Goal: Information Seeking & Learning: Learn about a topic

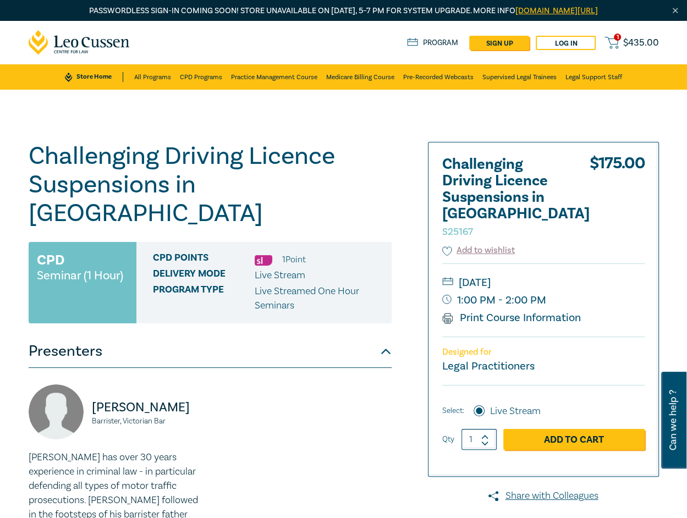
drag, startPoint x: 625, startPoint y: 106, endPoint x: 632, endPoint y: 107, distance: 6.8
click at [627, 106] on div "Challenging Driving Licence Suspensions in [GEOGRAPHIC_DATA] [DRIVERS_LICENSE_N…" at bounding box center [343, 417] width 687 height 655
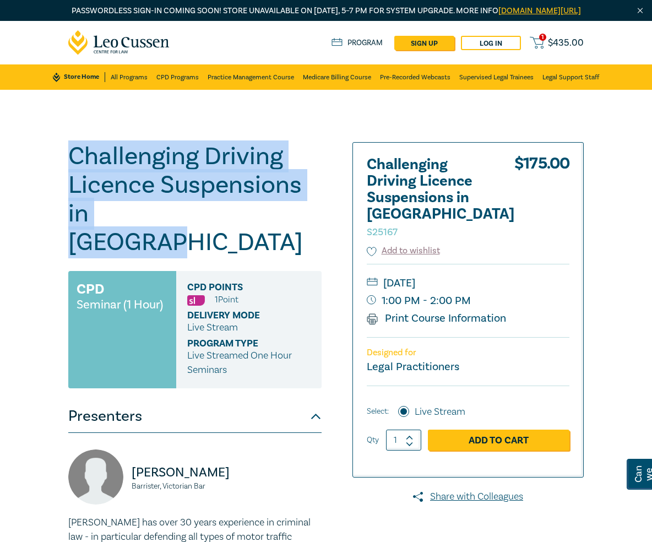
drag, startPoint x: 181, startPoint y: 233, endPoint x: 70, endPoint y: 178, distance: 123.6
click at [70, 178] on h1 "Challenging Driving Licence Suspensions in Victoria S25167" at bounding box center [194, 199] width 253 height 114
copy h1 "Challenging Driving Licence Suspensions in Victoria"
click at [348, 127] on div "Challenging Driving Licence Suspensions in Victoria S25167 CPD Seminar (1 Hour)…" at bounding box center [326, 417] width 652 height 655
drag, startPoint x: 165, startPoint y: 225, endPoint x: 46, endPoint y: 156, distance: 136.9
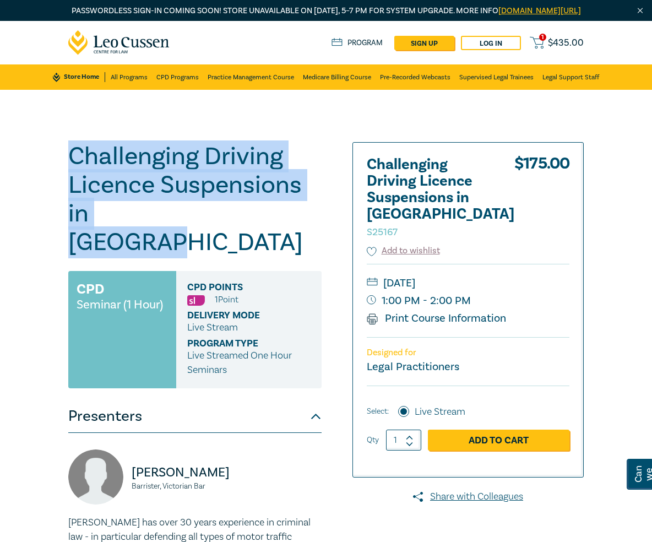
click at [46, 156] on div "Challenging Driving Licence Suspensions in Victoria S25167 CPD Seminar (1 Hour)…" at bounding box center [326, 417] width 652 height 655
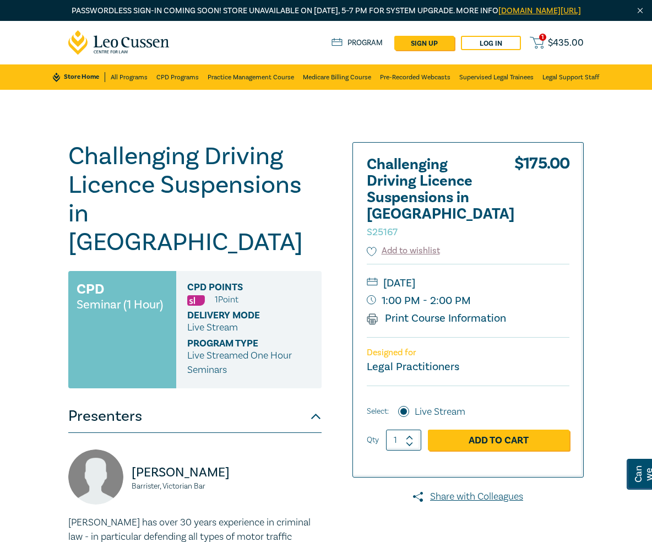
click at [432, 275] on small "Thursday, 2 October 2025" at bounding box center [468, 283] width 203 height 18
drag, startPoint x: 433, startPoint y: 277, endPoint x: 480, endPoint y: 276, distance: 47.3
click at [480, 276] on small "Thursday, 2 October 2025" at bounding box center [468, 283] width 203 height 18
copy small "2 October"
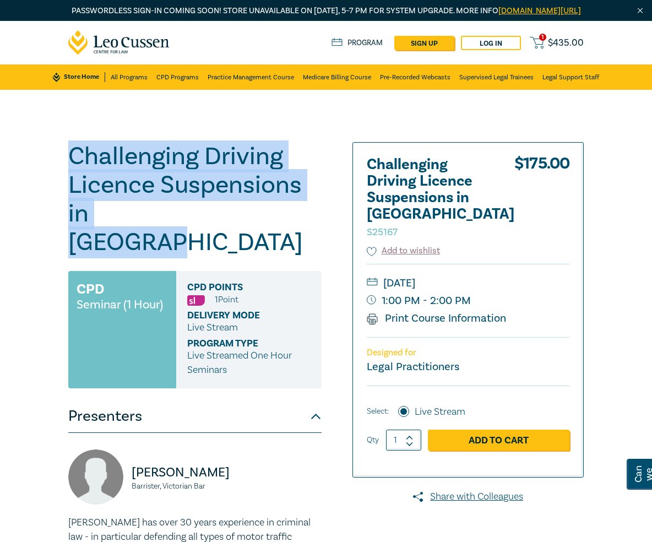
drag, startPoint x: 178, startPoint y: 233, endPoint x: 40, endPoint y: 168, distance: 153.4
click at [40, 168] on div "Challenging Driving Licence Suspensions in Victoria S25167 CPD Seminar (1 Hour)…" at bounding box center [326, 417] width 652 height 655
copy h1 "Challenging Driving Licence Suspensions in Victoria"
click at [260, 125] on div "Challenging Driving Licence Suspensions in Victoria S25167 CPD Seminar (1 Hour)…" at bounding box center [326, 417] width 652 height 655
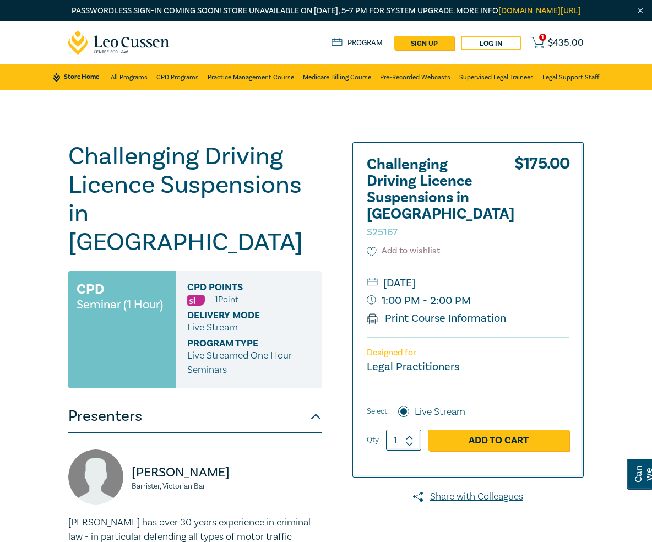
drag, startPoint x: 480, startPoint y: 277, endPoint x: 434, endPoint y: 276, distance: 45.7
click at [434, 276] on small "Thursday, 2 October 2025" at bounding box center [468, 283] width 203 height 18
copy small "2 October"
click at [575, 144] on div "Challenging Driving Licence Suspensions in Victoria S25167 CPD Seminar (1 Hour)…" at bounding box center [326, 417] width 652 height 655
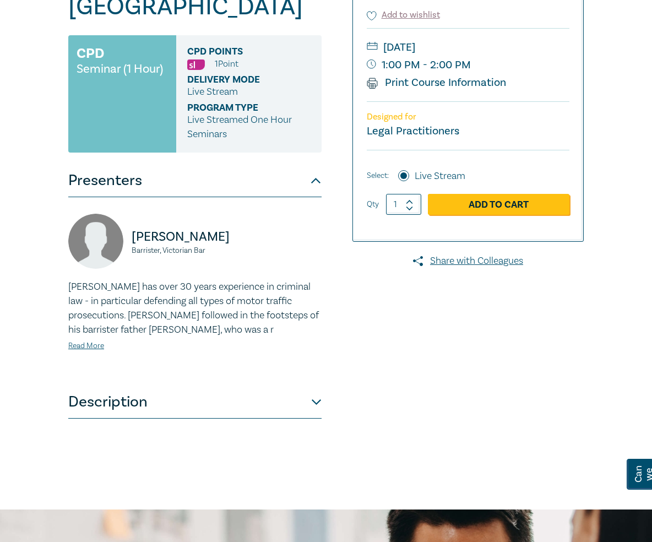
scroll to position [237, 0]
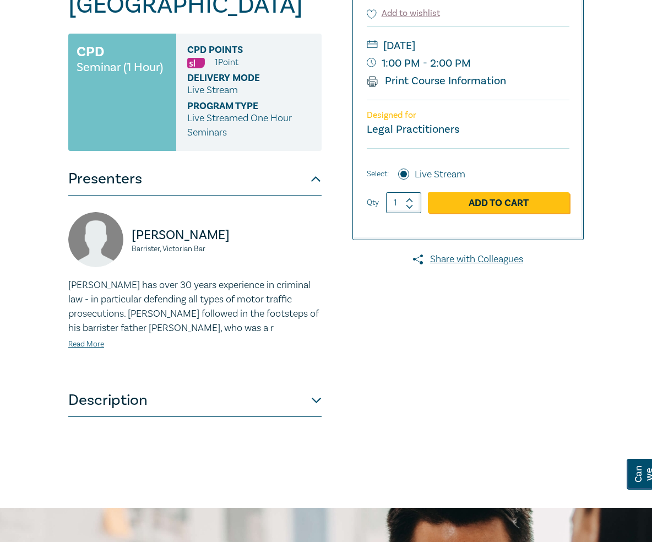
click at [301, 397] on div "Challenging Driving Licence Suspensions in Victoria S25167 CPD Seminar (1 Hour)…" at bounding box center [194, 180] width 253 height 550
click at [310, 389] on button "Description" at bounding box center [194, 400] width 253 height 33
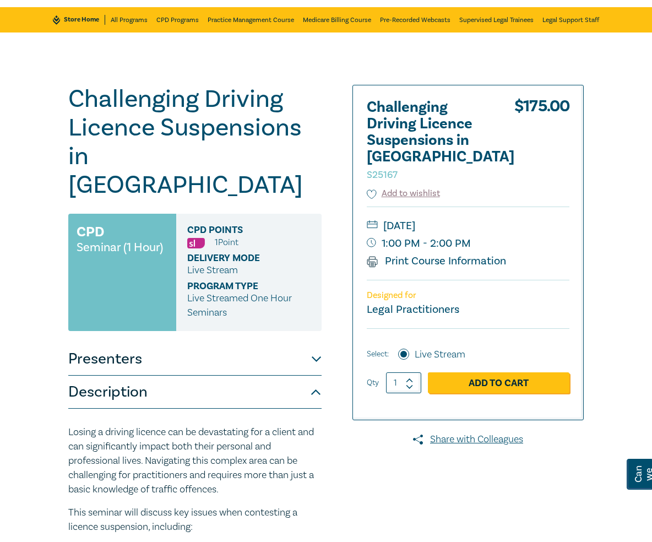
scroll to position [57, 0]
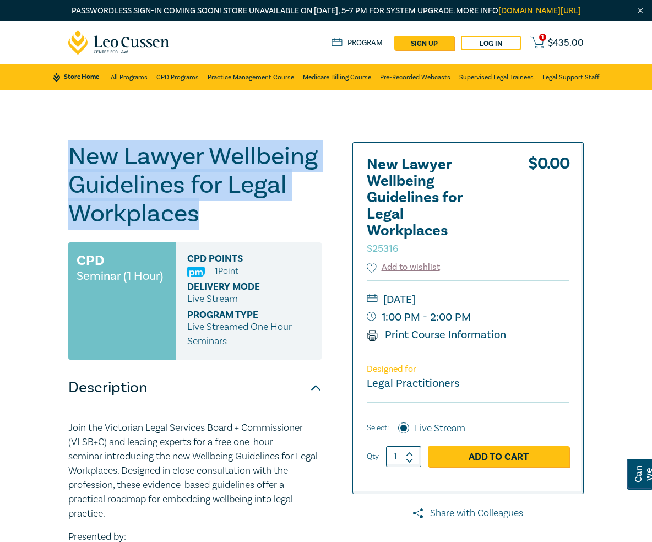
drag, startPoint x: 196, startPoint y: 226, endPoint x: 57, endPoint y: 173, distance: 148.9
click at [57, 173] on div "New Lawyer Wellbeing Guidelines for Legal Workplaces S25316 CPD Seminar (1 Hour…" at bounding box center [326, 547] width 652 height 914
copy h1 "New Lawyer Wellbeing Guidelines for Legal Workplaces"
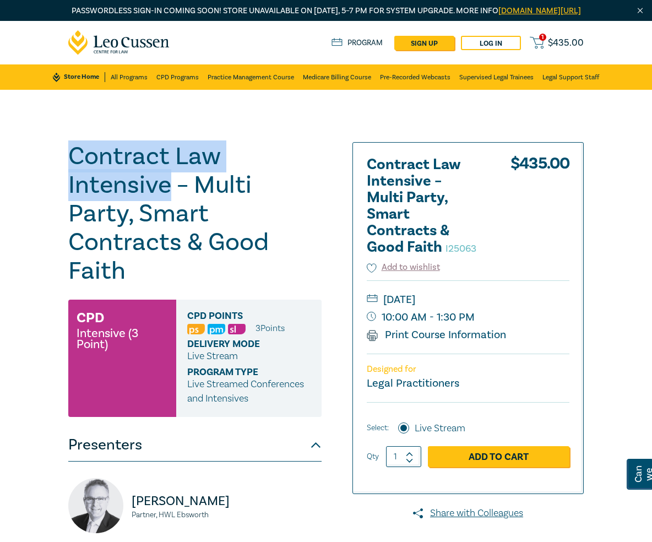
drag, startPoint x: 169, startPoint y: 196, endPoint x: 53, endPoint y: 166, distance: 120.0
click at [37, 161] on div "Contract Law Intensive – Multi Party, Smart Contracts & Good Faith I25063 CPD I…" at bounding box center [326, 417] width 652 height 655
copy h1 "Contract Law Intensive"
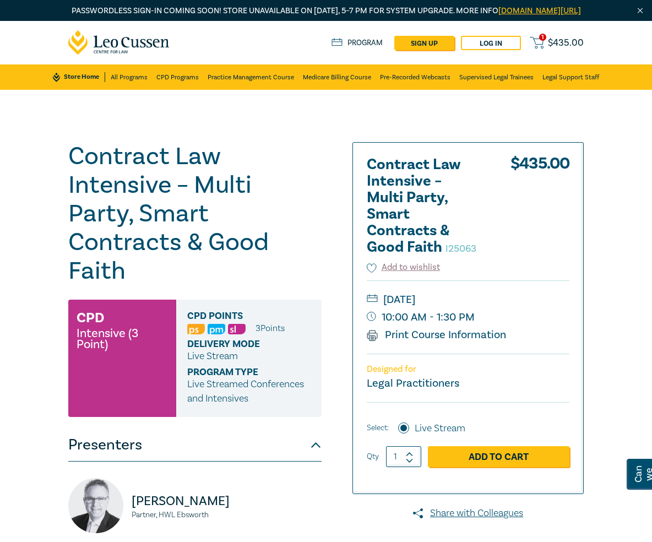
click at [178, 195] on h1 "Contract Law Intensive – Multi Party, Smart Contracts & Good Faith I25063" at bounding box center [194, 213] width 253 height 143
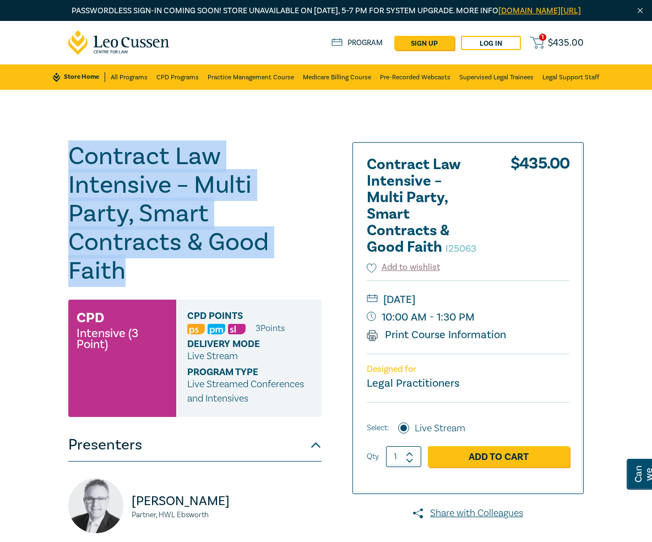
drag, startPoint x: 192, startPoint y: 256, endPoint x: 37, endPoint y: 166, distance: 179.3
click at [37, 166] on div "Contract Law Intensive – Multi Party, Smart Contracts & Good Faith I25063 CPD I…" at bounding box center [326, 417] width 652 height 655
copy h1 "Contract Law Intensive – Multi Party, Smart Contracts & Good Faith"
drag, startPoint x: 480, startPoint y: 326, endPoint x: 435, endPoint y: 312, distance: 46.8
click at [435, 312] on div "Thursday, 20 November 2025 10:00 AM - 1:30 PM Print Course Information" at bounding box center [468, 316] width 203 height 73
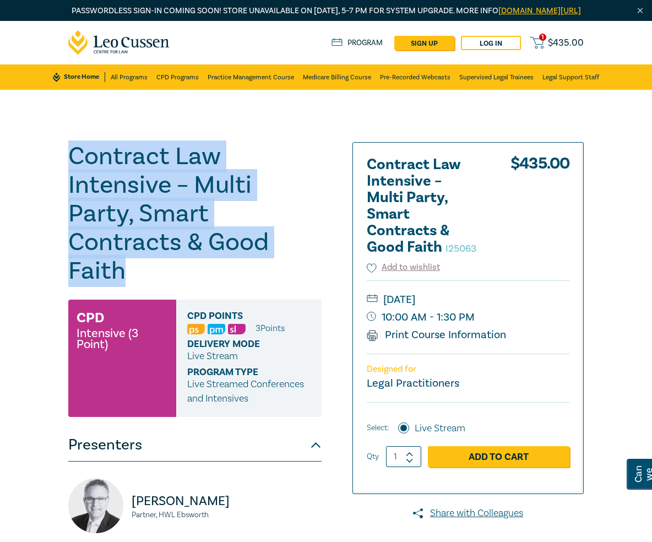
drag, startPoint x: 431, startPoint y: 309, endPoint x: 479, endPoint y: 333, distance: 53.4
click at [479, 333] on div "Thursday, 20 November 2025 10:00 AM - 1:30 PM Print Course Information" at bounding box center [468, 316] width 203 height 73
copy div "20 November 2025 10:00 AM - 1:30 PM"
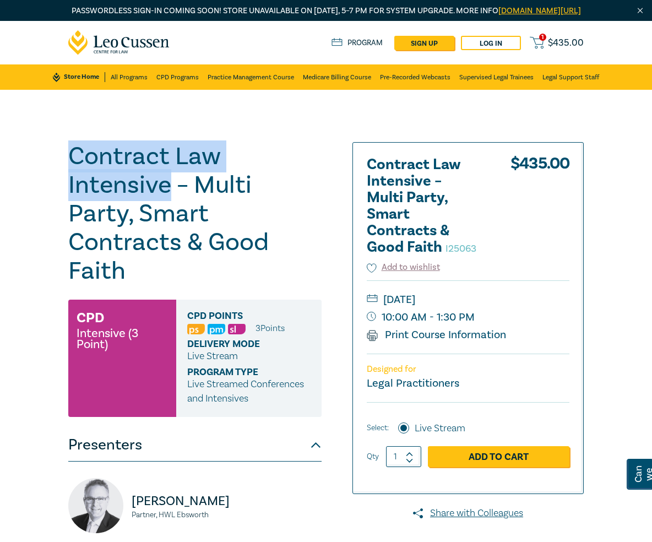
drag, startPoint x: 167, startPoint y: 200, endPoint x: 5, endPoint y: 160, distance: 166.7
click at [5, 160] on div "Contract Law Intensive – Multi Party, Smart Contracts & Good Faith I25063 CPD I…" at bounding box center [326, 417] width 652 height 655
copy h1 "Contract Law Intensive"
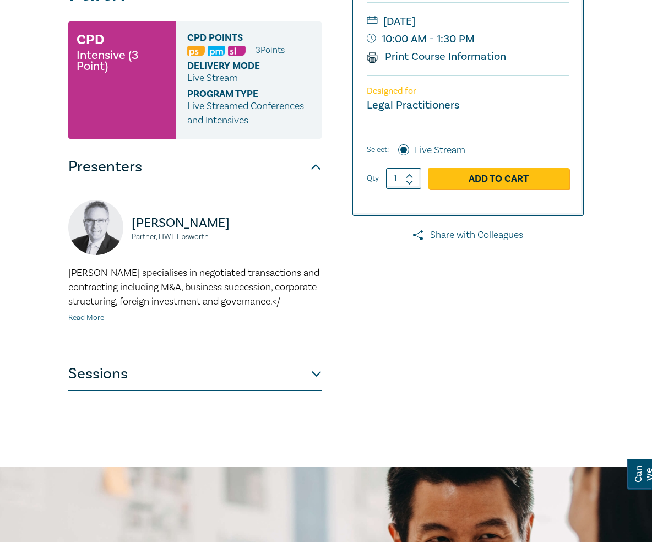
scroll to position [278, 0]
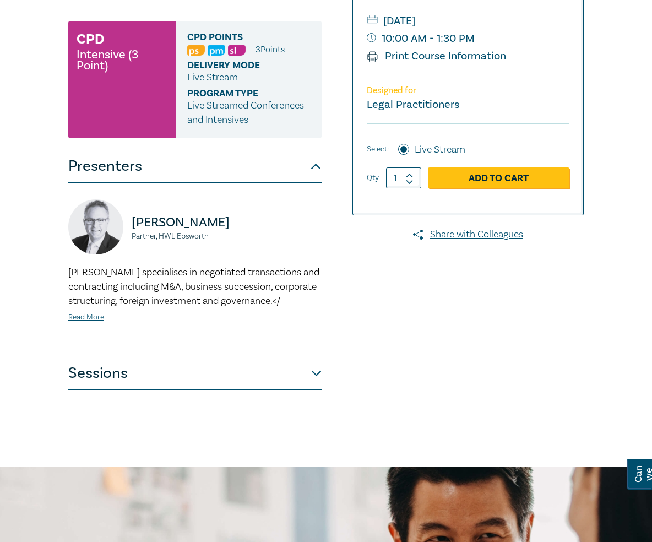
click at [292, 357] on button "Sessions" at bounding box center [194, 373] width 253 height 33
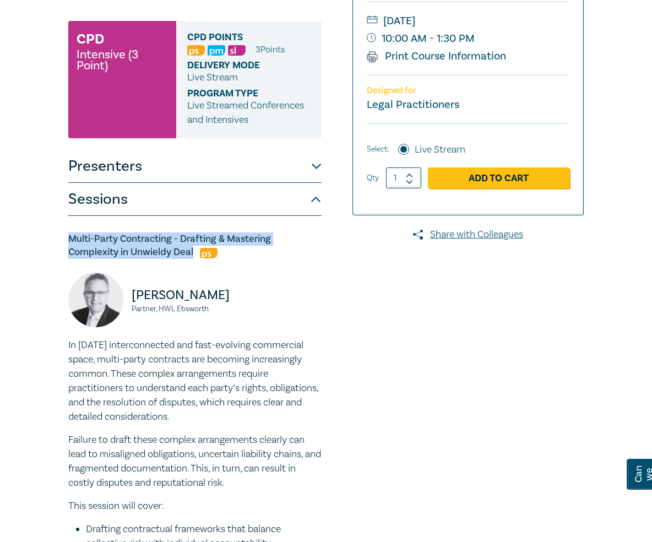
drag, startPoint x: 193, startPoint y: 232, endPoint x: 59, endPoint y: 216, distance: 135.3
copy h5 "Multi-Party Contracting - Drafting & Mastering Complexity in Unwieldy Deal"
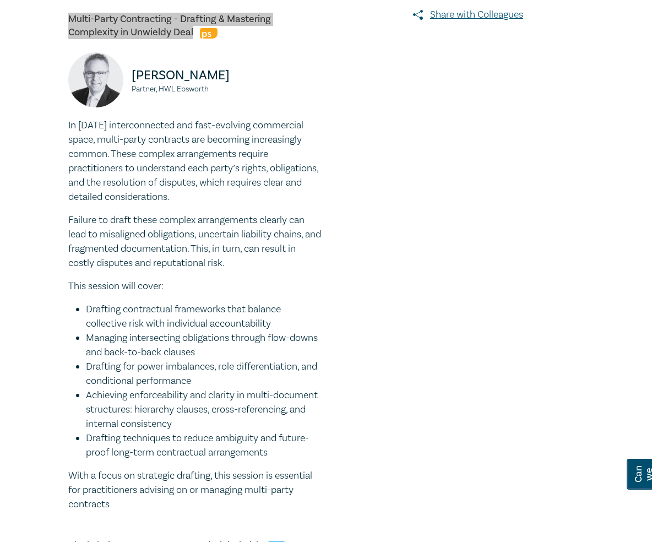
scroll to position [499, 0]
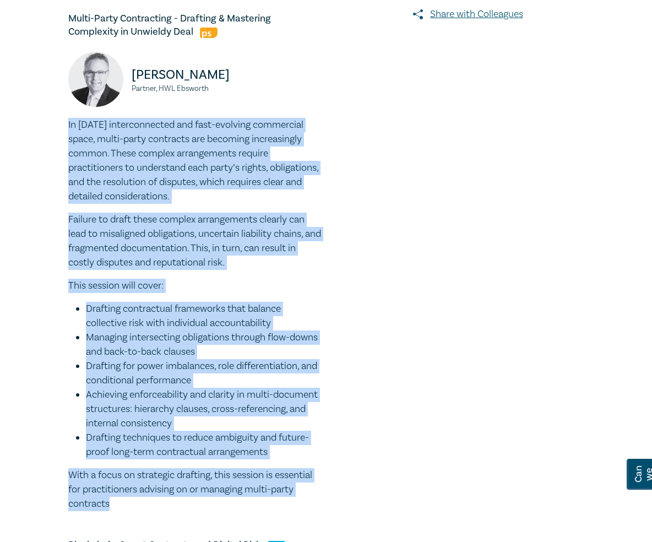
drag, startPoint x: 110, startPoint y: 484, endPoint x: 33, endPoint y: 103, distance: 388.0
click at [33, 103] on div "Contract Law Intensive – Multi Party, Smart Contracts & Good Faith I25063 CPD I…" at bounding box center [326, 524] width 652 height 1867
copy div "In today’s interconnected and fast-evolving commercial space, multi-party contr…"
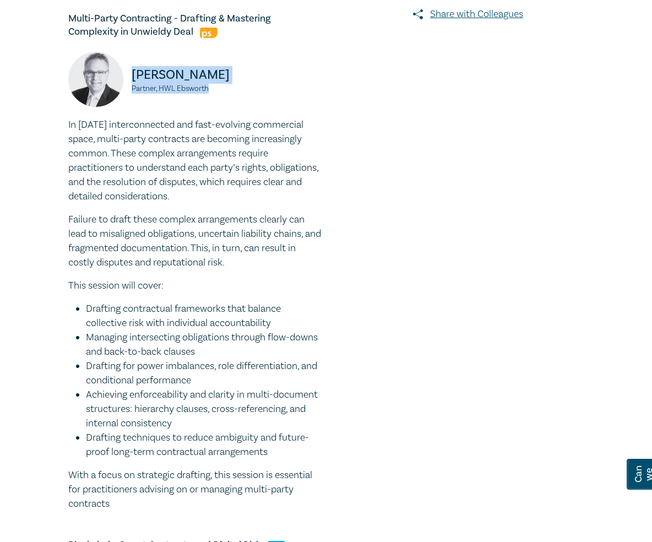
drag, startPoint x: 207, startPoint y: 68, endPoint x: 132, endPoint y: 54, distance: 76.1
click at [132, 54] on div "Brendan Earle Partner, HWL Ebsworth" at bounding box center [194, 85] width 253 height 66
copy div "Brendan Earle Partner, HWL Ebsworth"
click at [209, 85] on small "Partner, HWL Ebsworth" at bounding box center [227, 89] width 190 height 8
drag, startPoint x: 159, startPoint y: 60, endPoint x: 125, endPoint y: 54, distance: 34.1
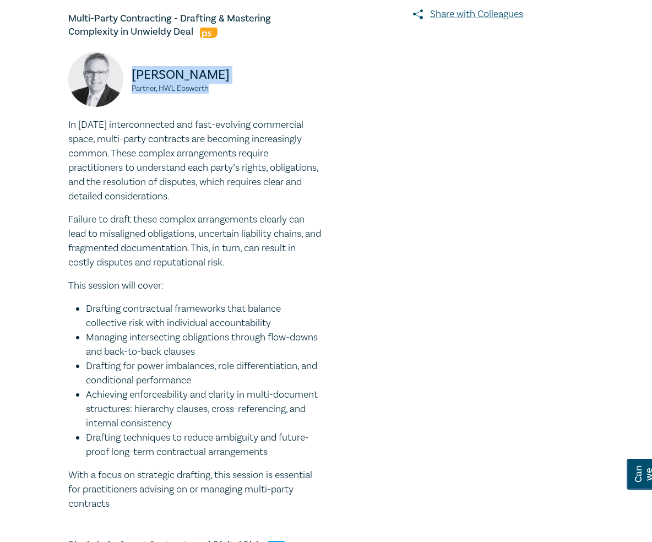
click at [125, 54] on div "Brendan Earle Partner, HWL Ebsworth" at bounding box center [194, 85] width 253 height 66
copy div "Brendan Earle Partner, HWL Ebsworth"
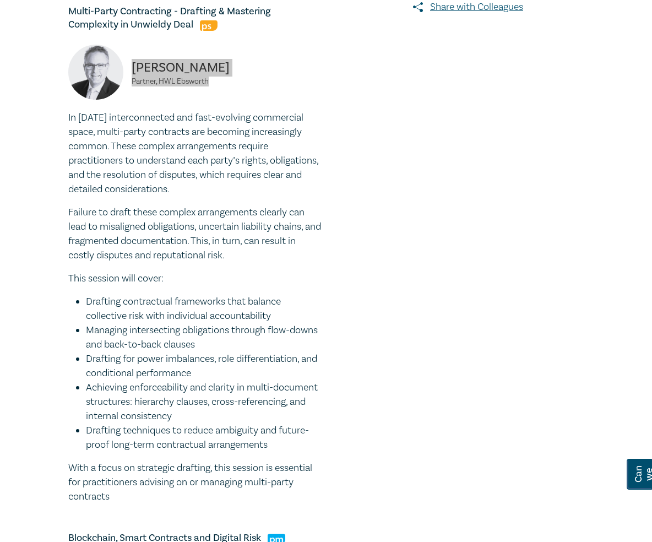
scroll to position [506, 0]
click at [170, 58] on p "Brendan Earle" at bounding box center [227, 67] width 190 height 18
drag, startPoint x: 179, startPoint y: 47, endPoint x: 128, endPoint y: 45, distance: 51.3
click at [128, 45] on div "Brendan Earle Partner, HWL Ebsworth" at bounding box center [194, 77] width 253 height 66
copy p "Brendan"
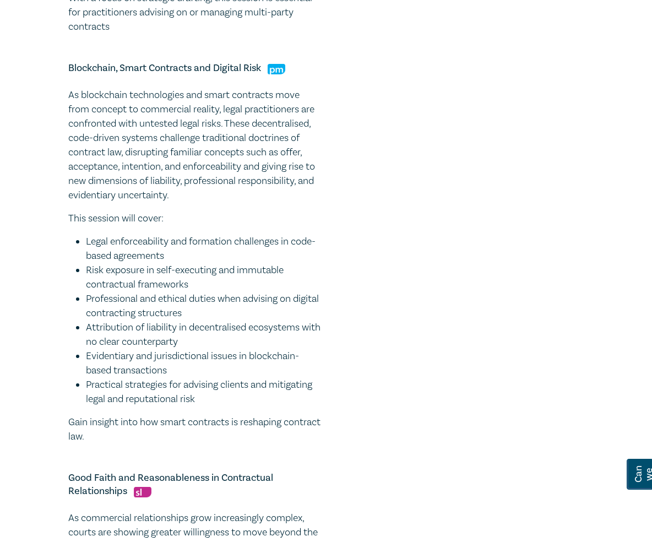
scroll to position [980, 0]
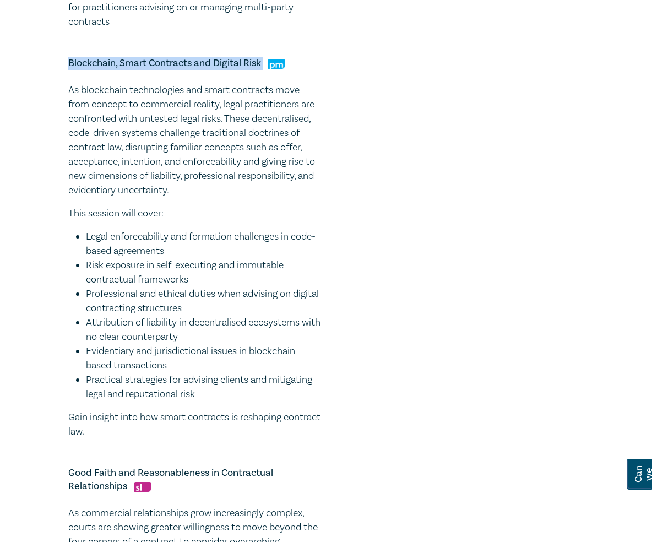
drag, startPoint x: 264, startPoint y: 42, endPoint x: 46, endPoint y: 29, distance: 218.9
click at [46, 29] on div "Contract Law Intensive – Multi Party, Smart Contracts & Good Faith I25063 CPD I…" at bounding box center [326, 43] width 652 height 1867
copy h5 "Blockchain, Smart Contracts and Digital Risk"
drag, startPoint x: 141, startPoint y: 416, endPoint x: 12, endPoint y: 59, distance: 379.5
click at [12, 59] on div "Contract Law Intensive – Multi Party, Smart Contracts & Good Faith I25063 CPD I…" at bounding box center [326, 43] width 652 height 1867
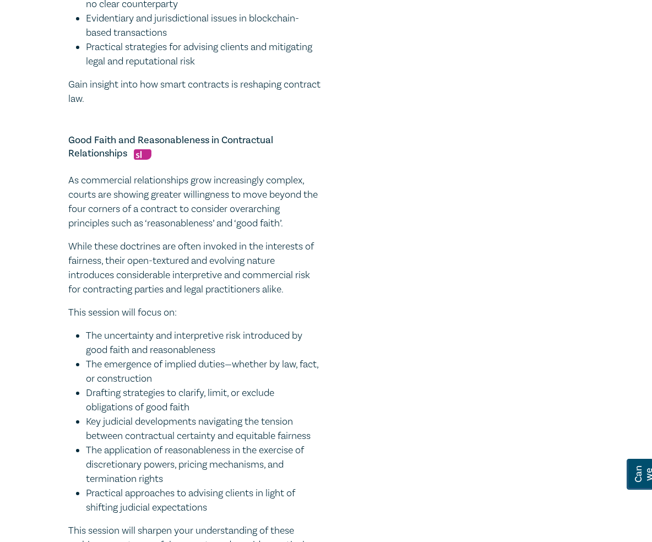
scroll to position [1312, 0]
drag, startPoint x: 126, startPoint y: 132, endPoint x: 69, endPoint y: 125, distance: 57.6
click at [69, 134] on h5 "Good Faith and Reasonableness in Contractual Relationships" at bounding box center [194, 147] width 253 height 26
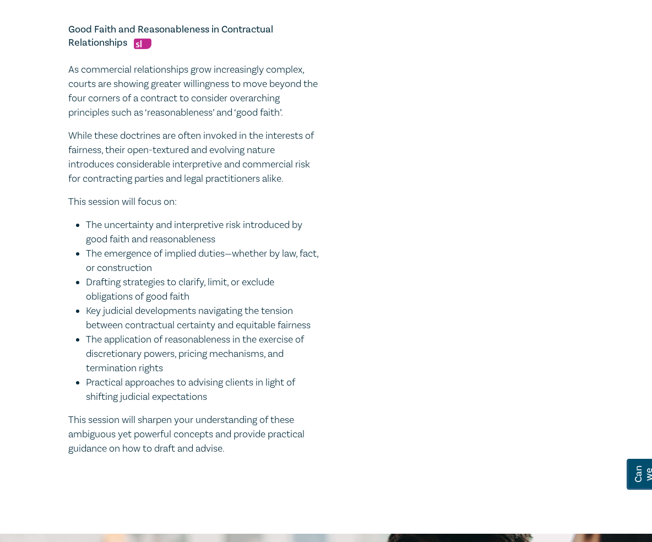
scroll to position [1423, 0]
drag, startPoint x: 236, startPoint y: 431, endPoint x: 3, endPoint y: 48, distance: 449.0
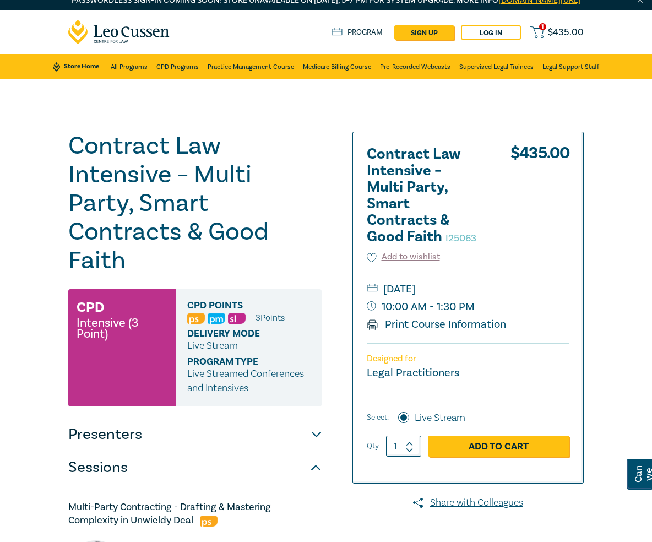
scroll to position [0, 0]
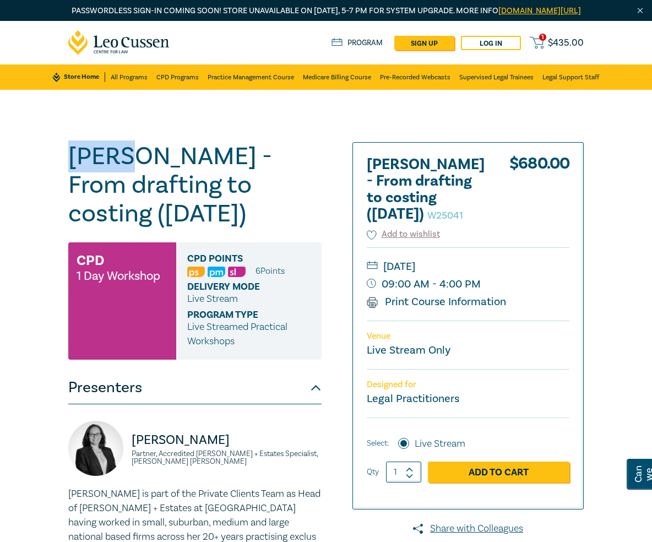
drag, startPoint x: 118, startPoint y: 169, endPoint x: 69, endPoint y: 167, distance: 49.6
click at [69, 167] on h1 "Wills - From drafting to costing (October 2025) W25041" at bounding box center [194, 185] width 253 height 86
copy h1 "Wills"
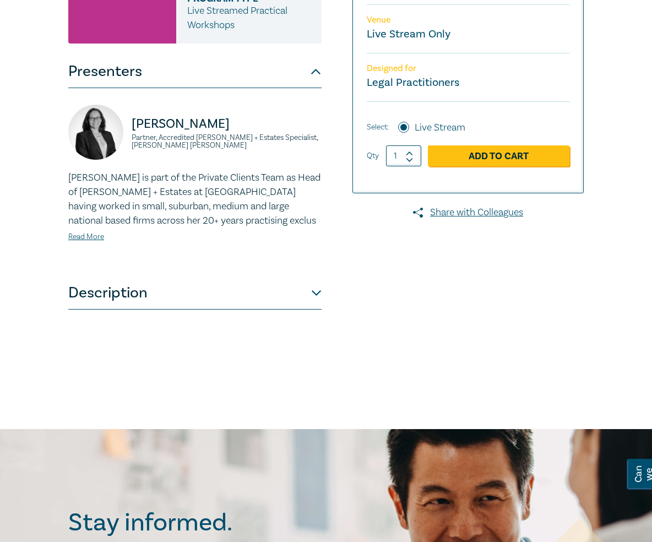
scroll to position [359, 0]
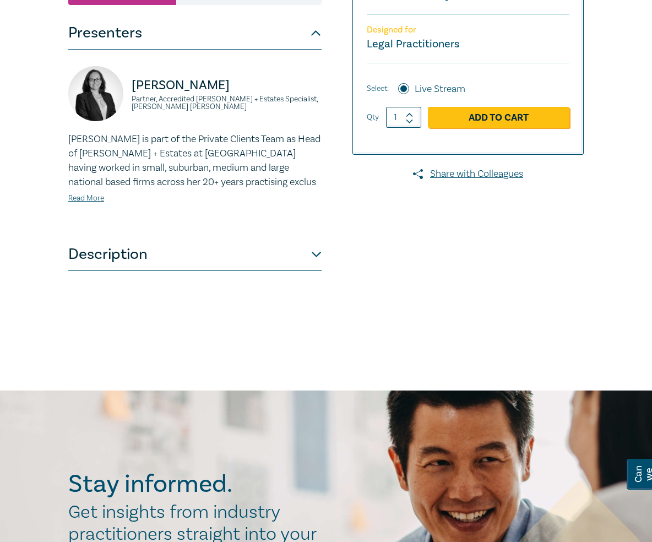
click at [163, 267] on button "Description" at bounding box center [194, 254] width 253 height 33
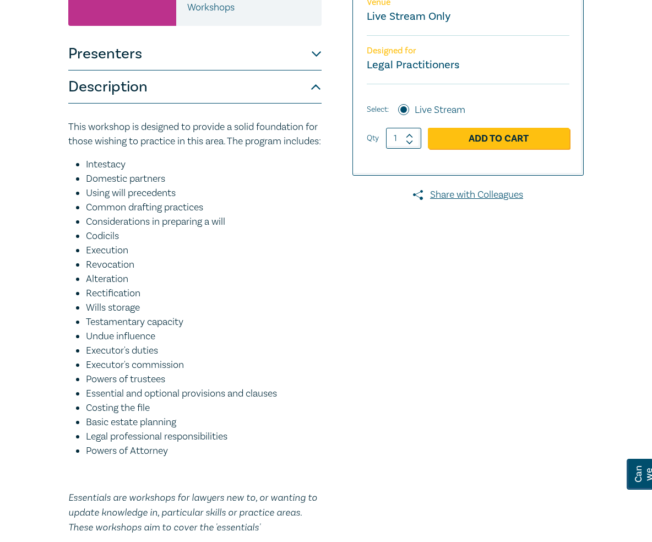
scroll to position [315, 0]
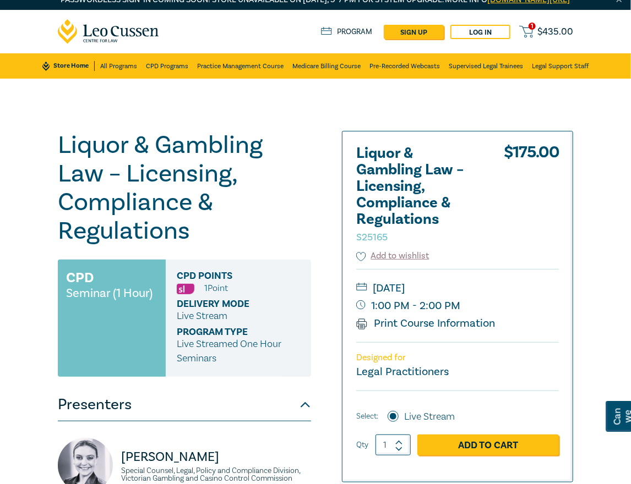
scroll to position [11, 0]
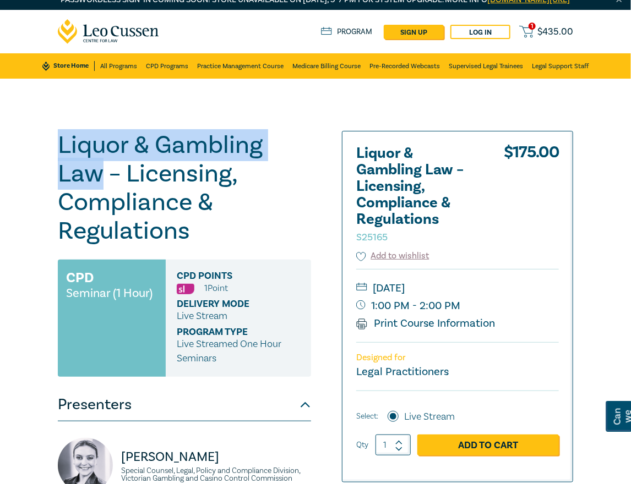
drag, startPoint x: 62, startPoint y: 180, endPoint x: 34, endPoint y: 163, distance: 32.4
click at [34, 163] on div "Liquor & Gambling Law – Licensing, Compliance & Regulations S25165 CPD Seminar …" at bounding box center [315, 406] width 631 height 655
copy h1 "Liquor & Gambling Law"
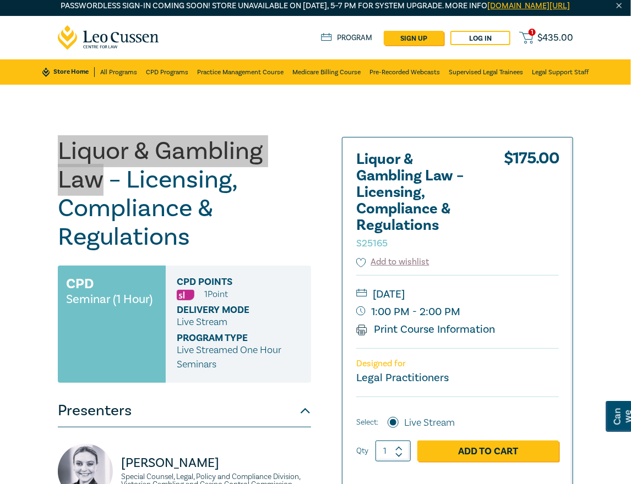
scroll to position [4, 0]
